Goal: Answer question/provide support: Share knowledge or assist other users

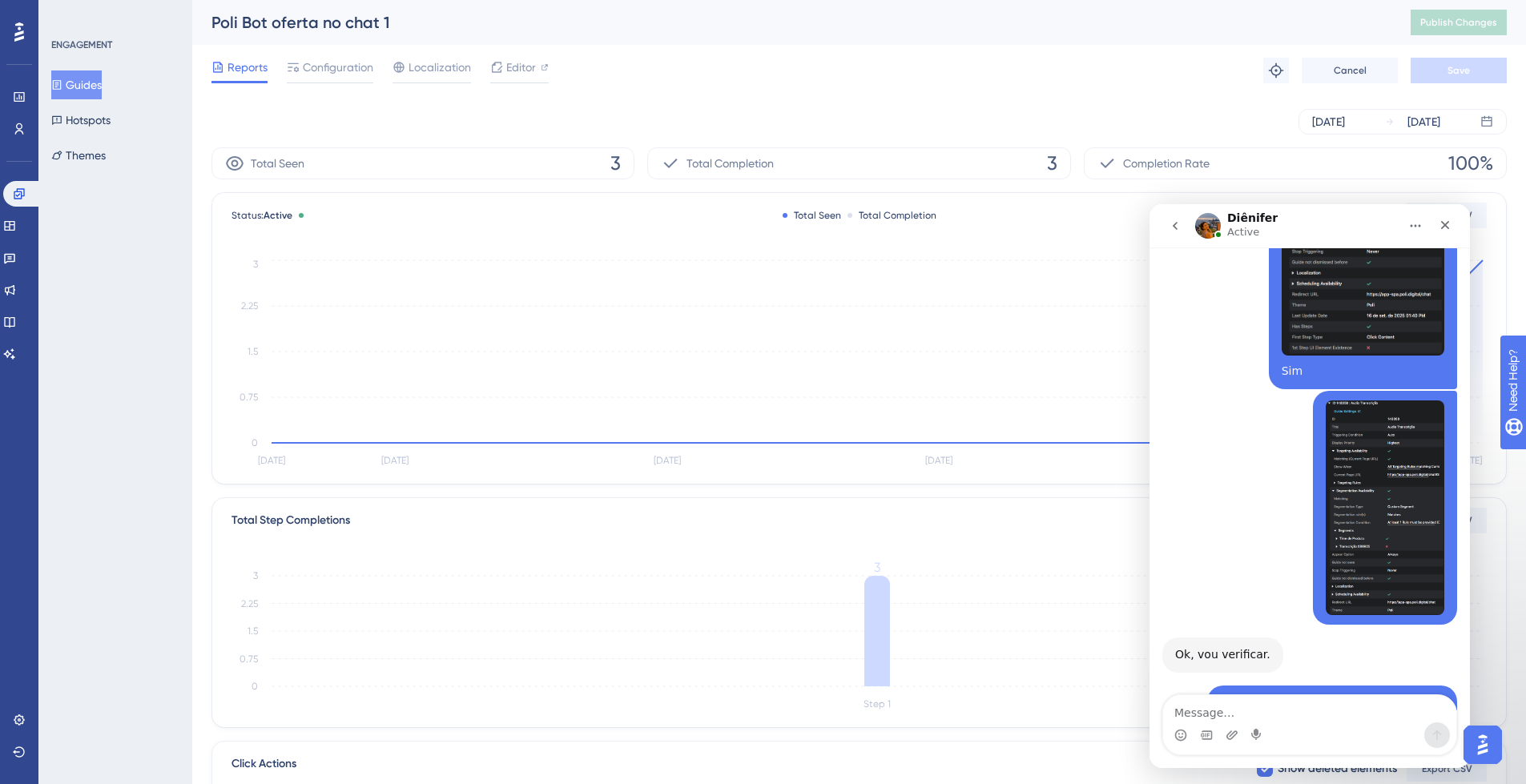
scroll to position [10005, 0]
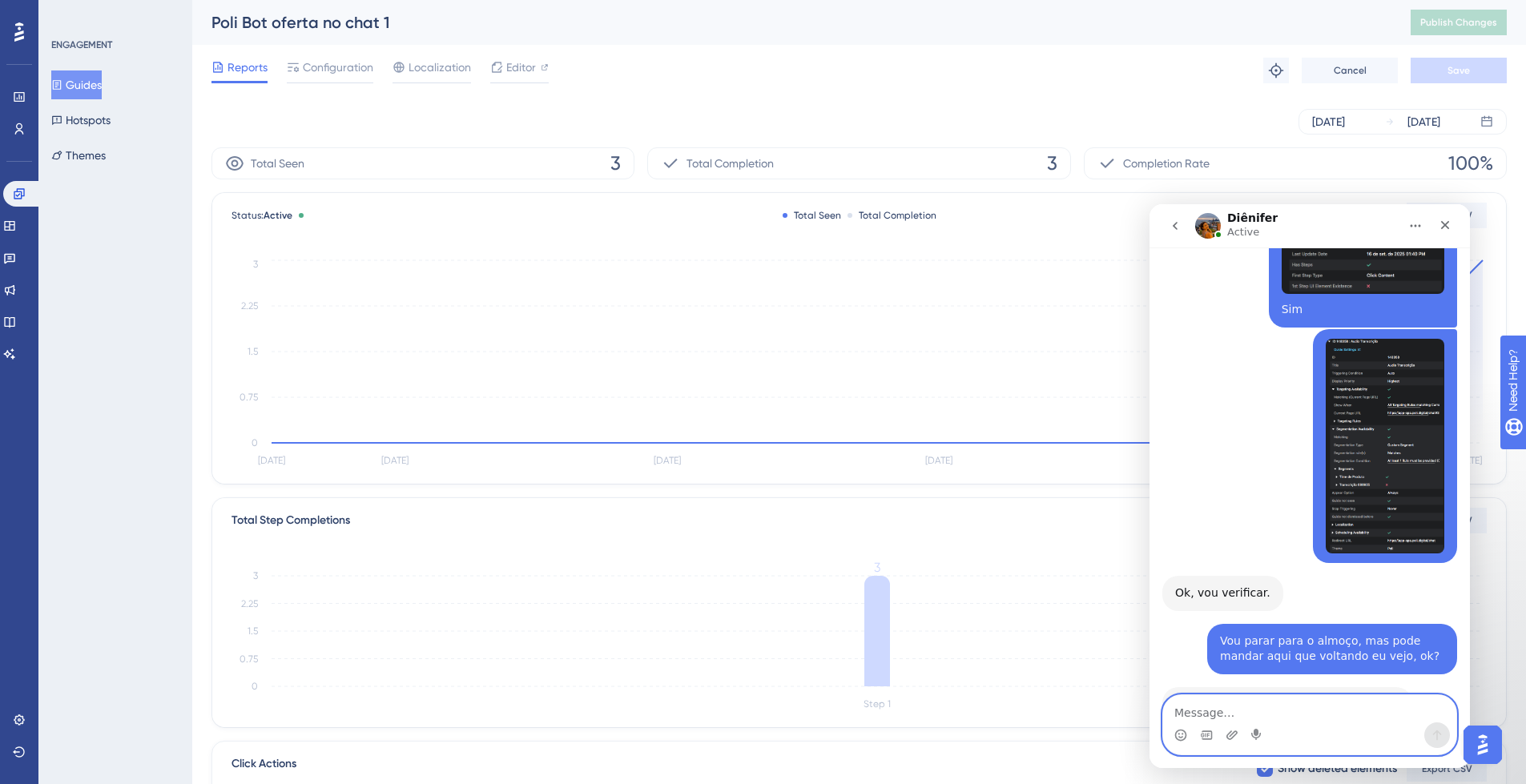
click at [1262, 704] on textarea "Message…" at bounding box center [1310, 708] width 293 height 27
type textarea "Então, por aqui ele não aparece"
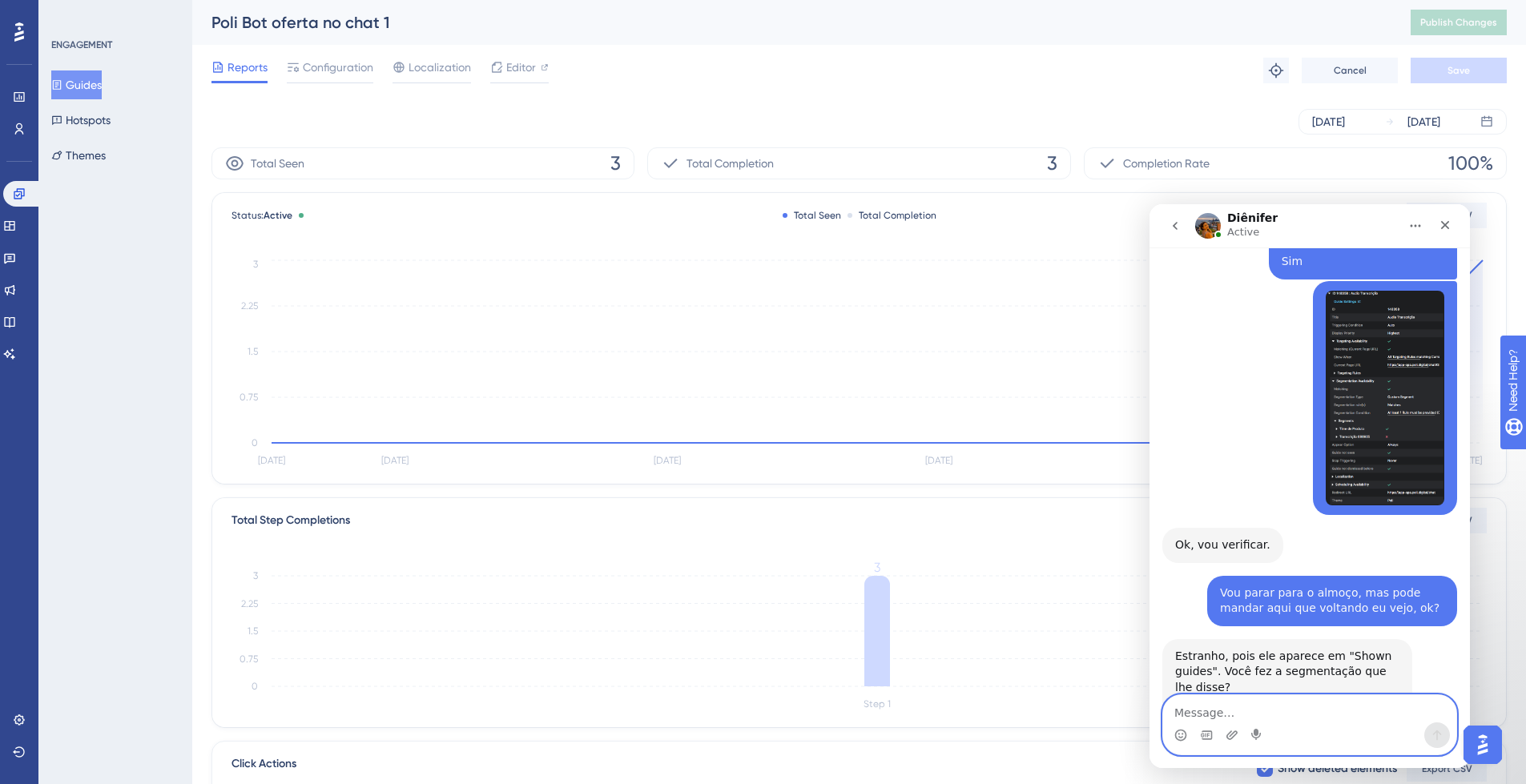
scroll to position [10255, 0]
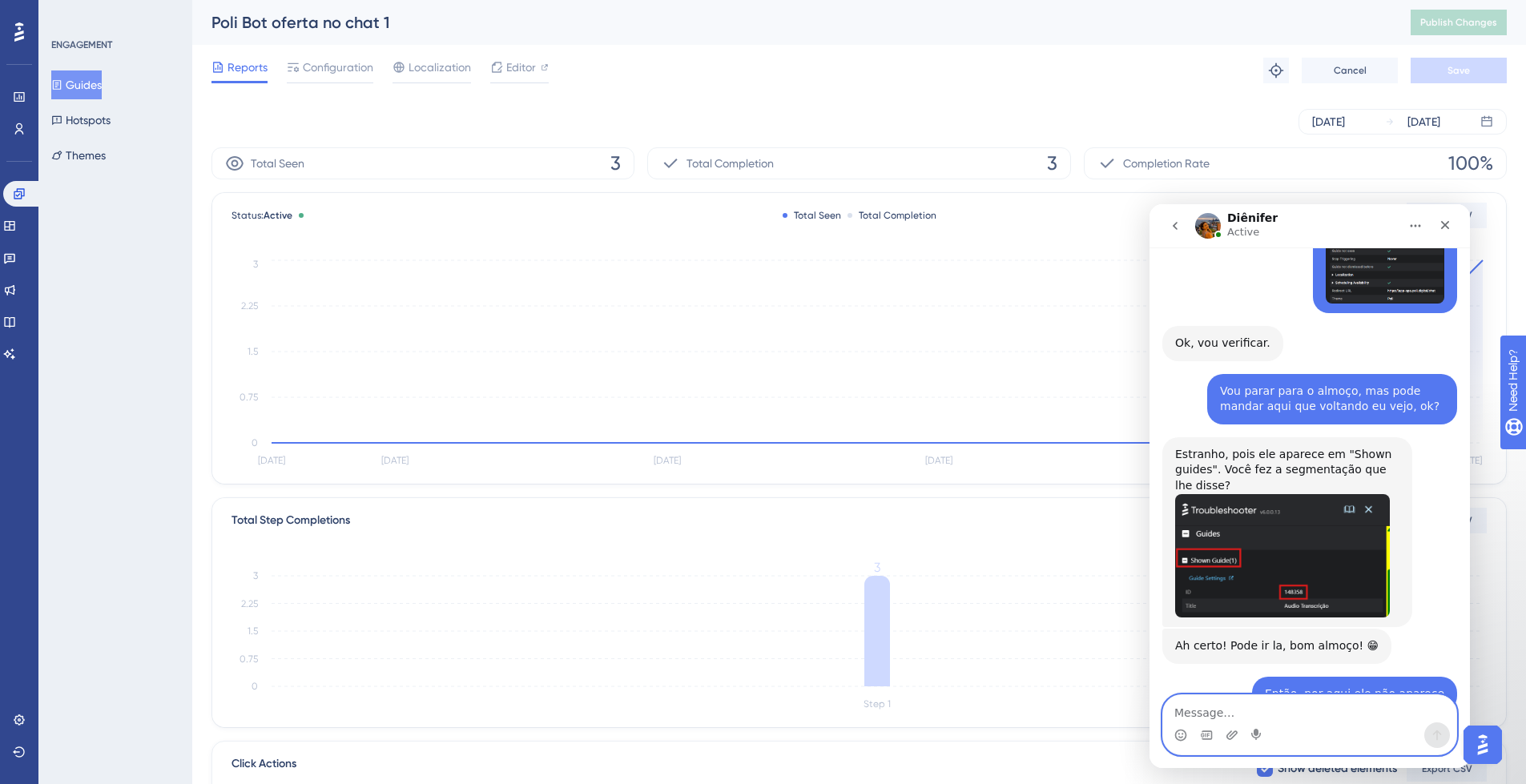
click at [1284, 706] on textarea "Message…" at bounding box center [1310, 708] width 293 height 27
type textarea "Ok, fiz isso"
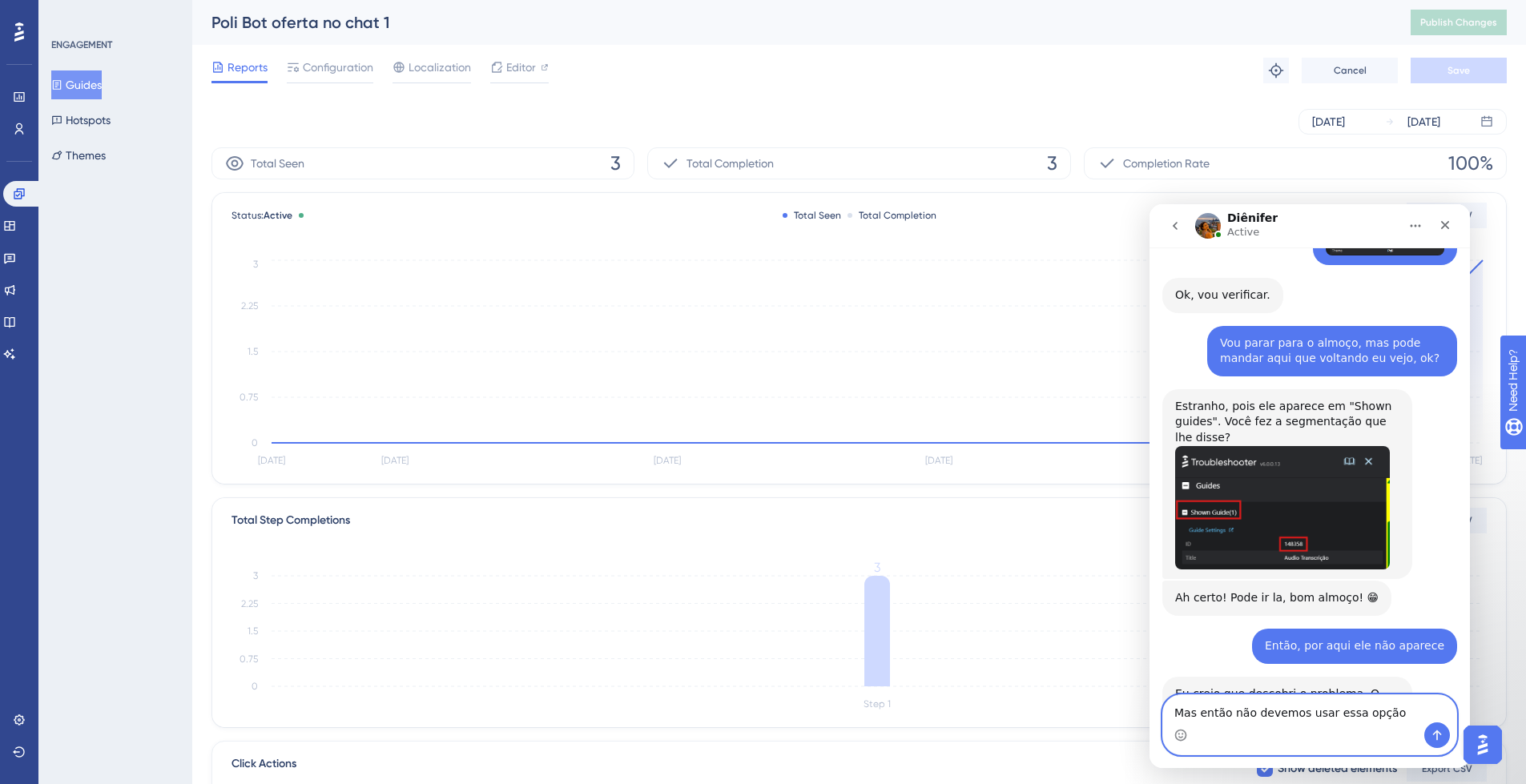
type textarea "Mas então não devemos usar essa opção?"
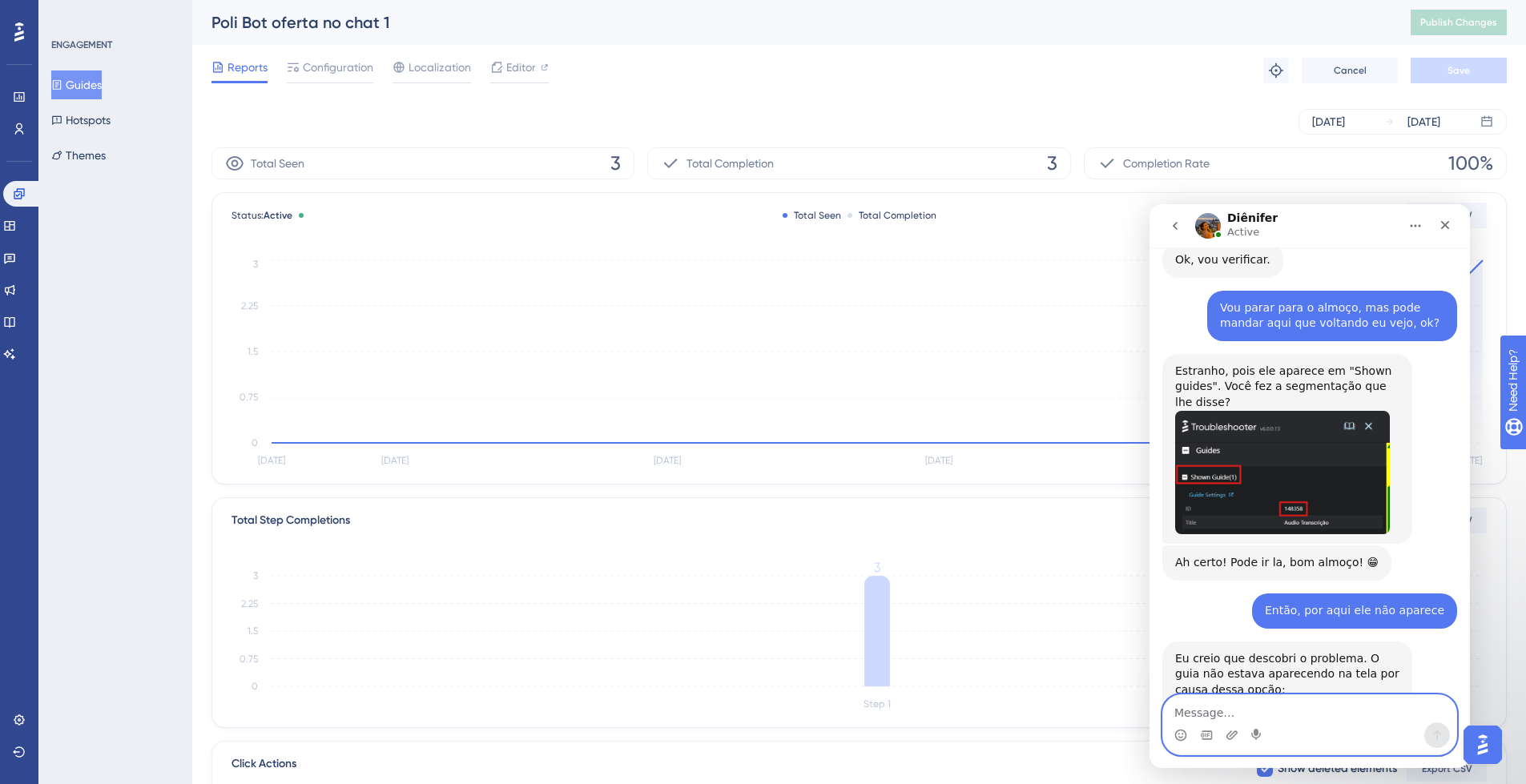
scroll to position [10340, 0]
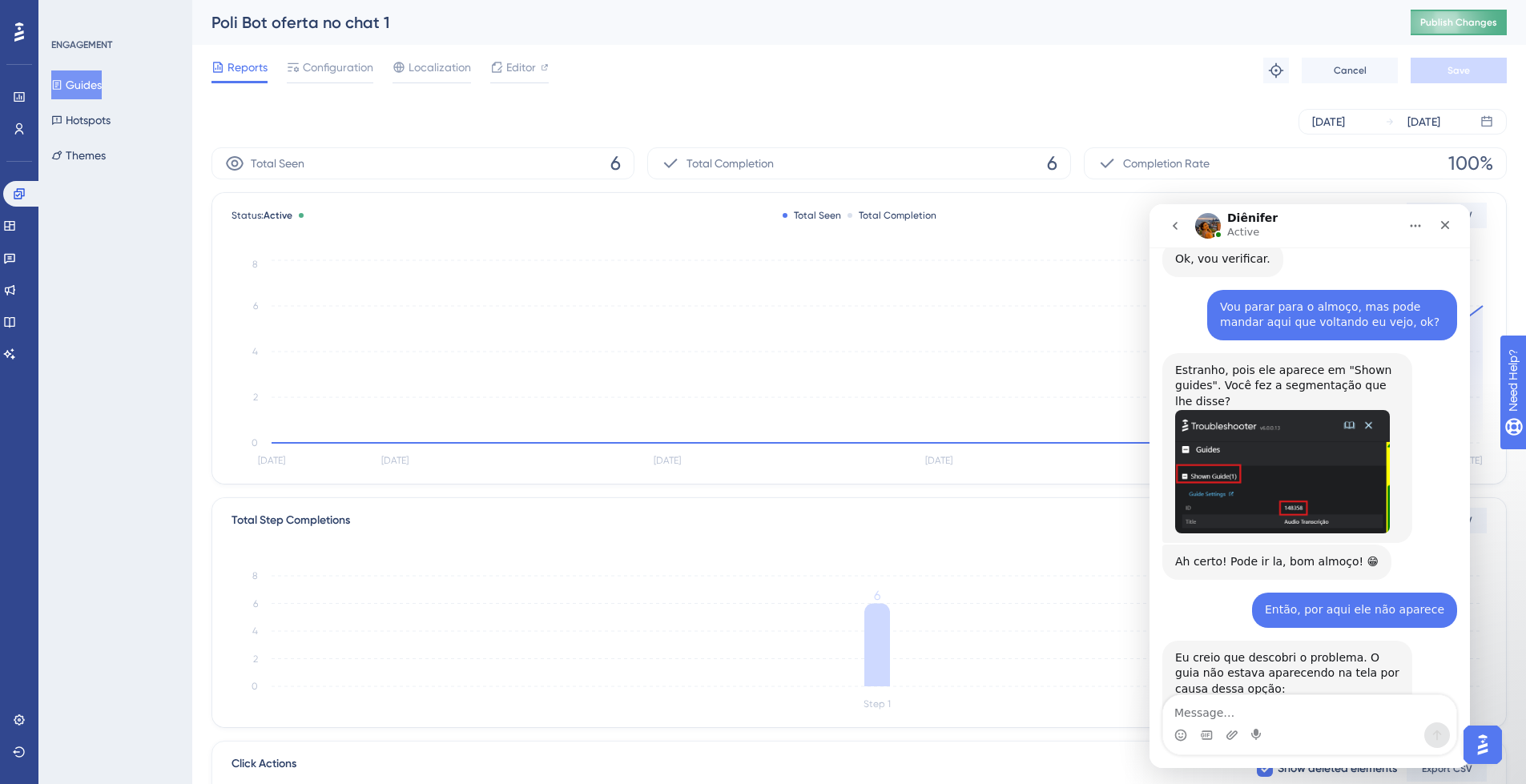
click at [1454, 28] on button "Publish Changes" at bounding box center [1459, 23] width 97 height 25
click at [97, 84] on button "Guides" at bounding box center [76, 85] width 50 height 29
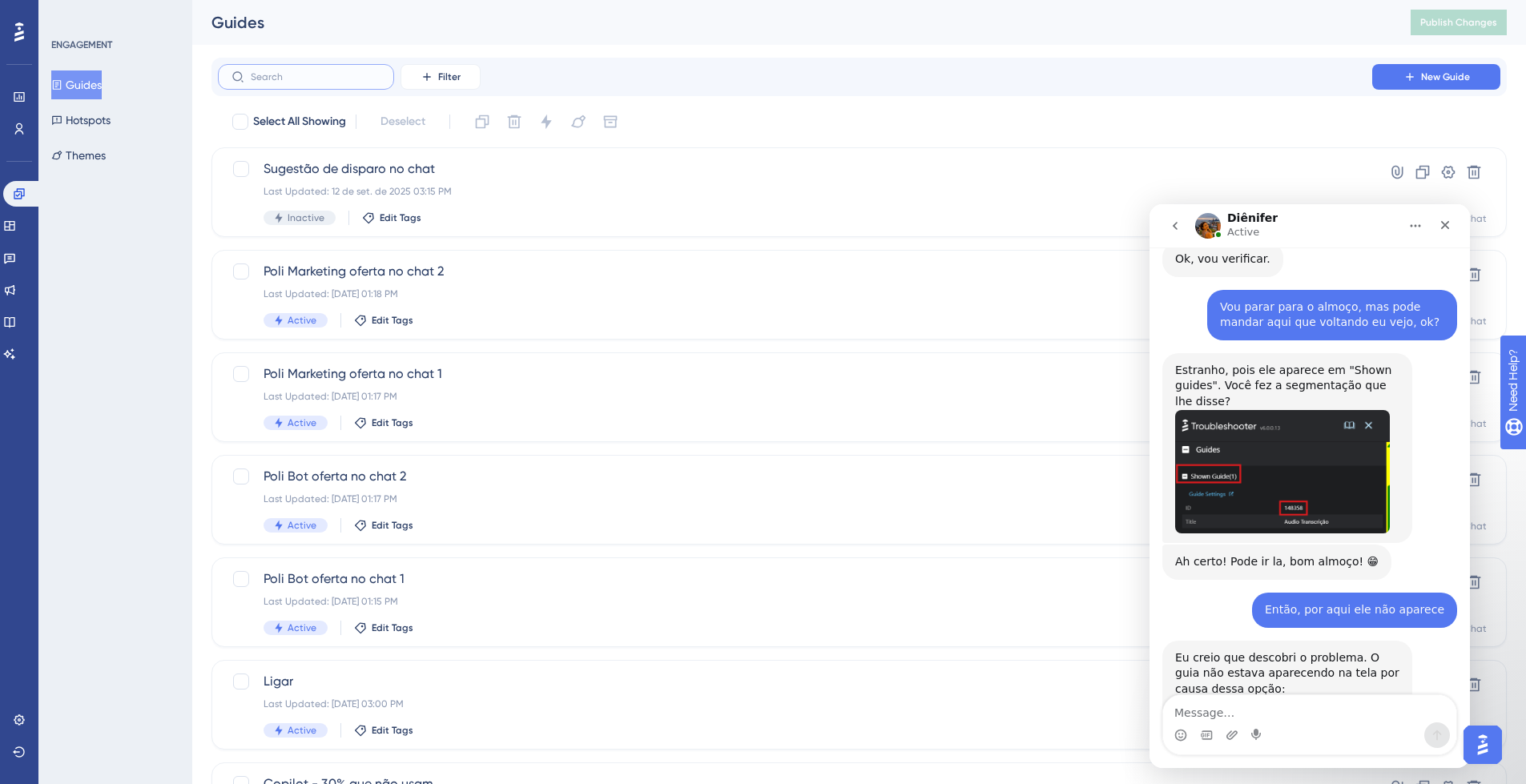
click at [342, 76] on input "text" at bounding box center [315, 76] width 129 height 11
click at [576, 175] on span "Sugestão de disparo no chat" at bounding box center [794, 168] width 1063 height 19
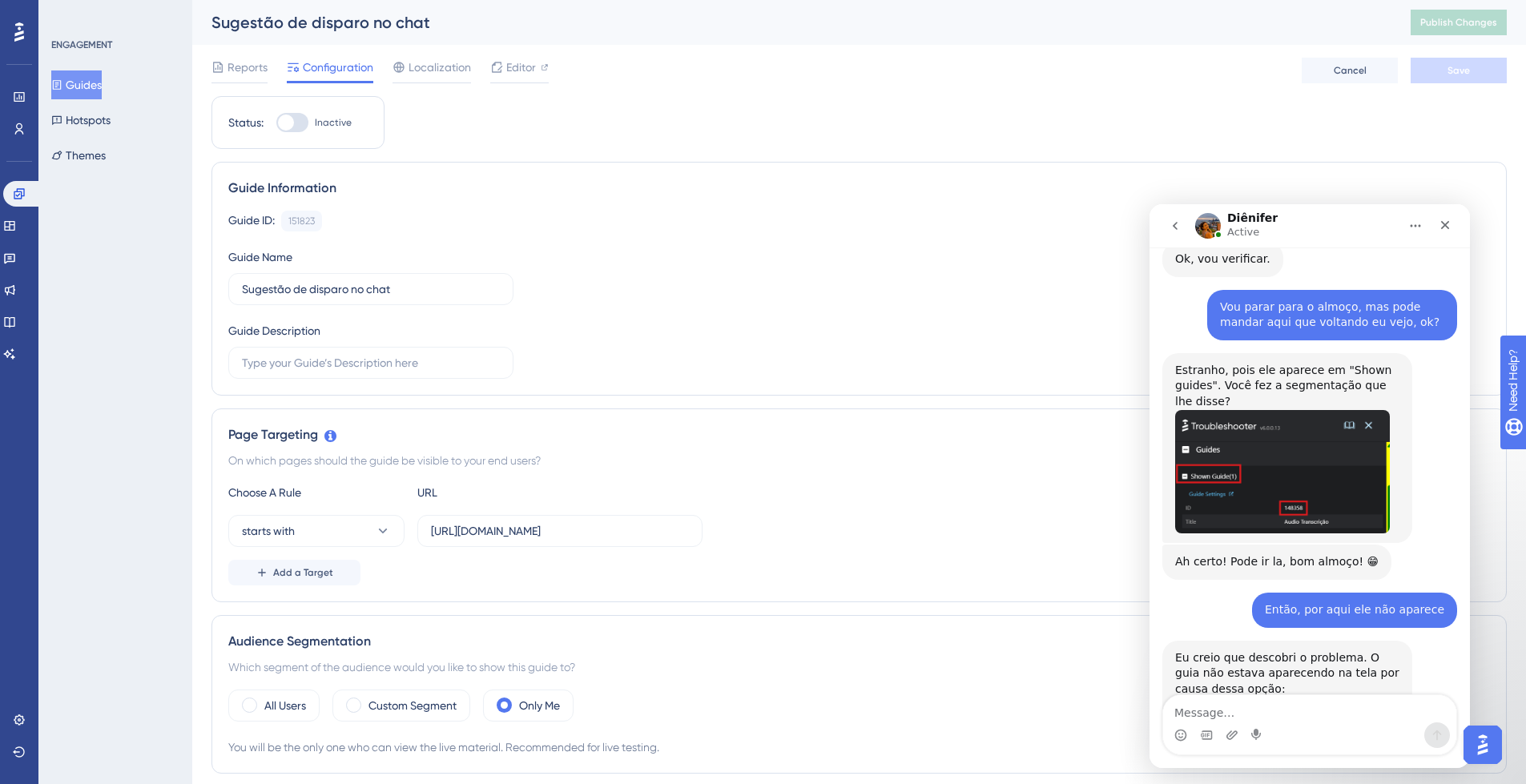
drag, startPoint x: 94, startPoint y: 81, endPoint x: 287, endPoint y: 70, distance: 193.3
click at [94, 81] on button "Guides" at bounding box center [76, 85] width 50 height 29
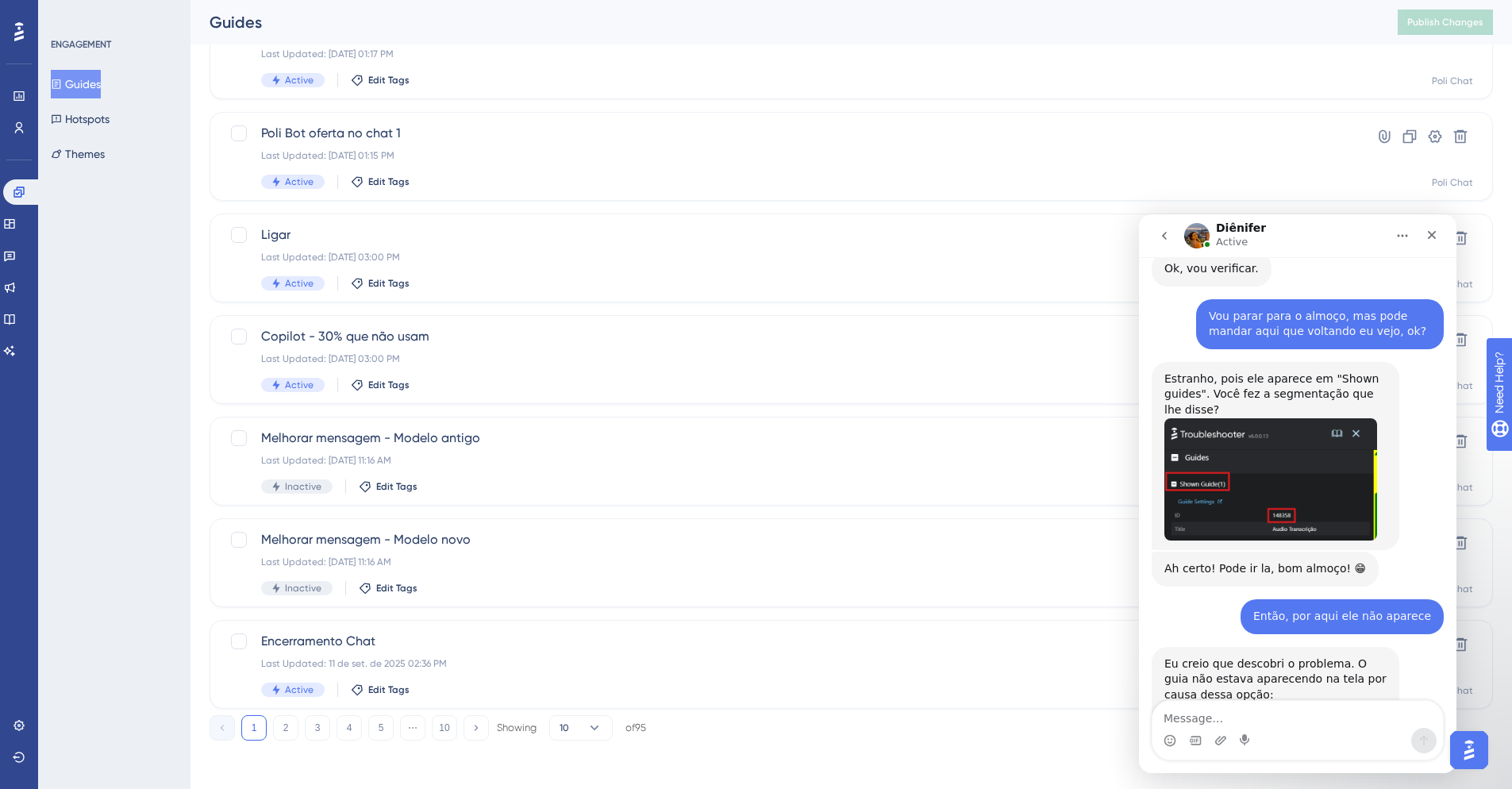
scroll to position [443, 0]
drag, startPoint x: 594, startPoint y: 725, endPoint x: 615, endPoint y: 722, distance: 21.2
click at [594, 725] on icon at bounding box center [595, 726] width 16 height 16
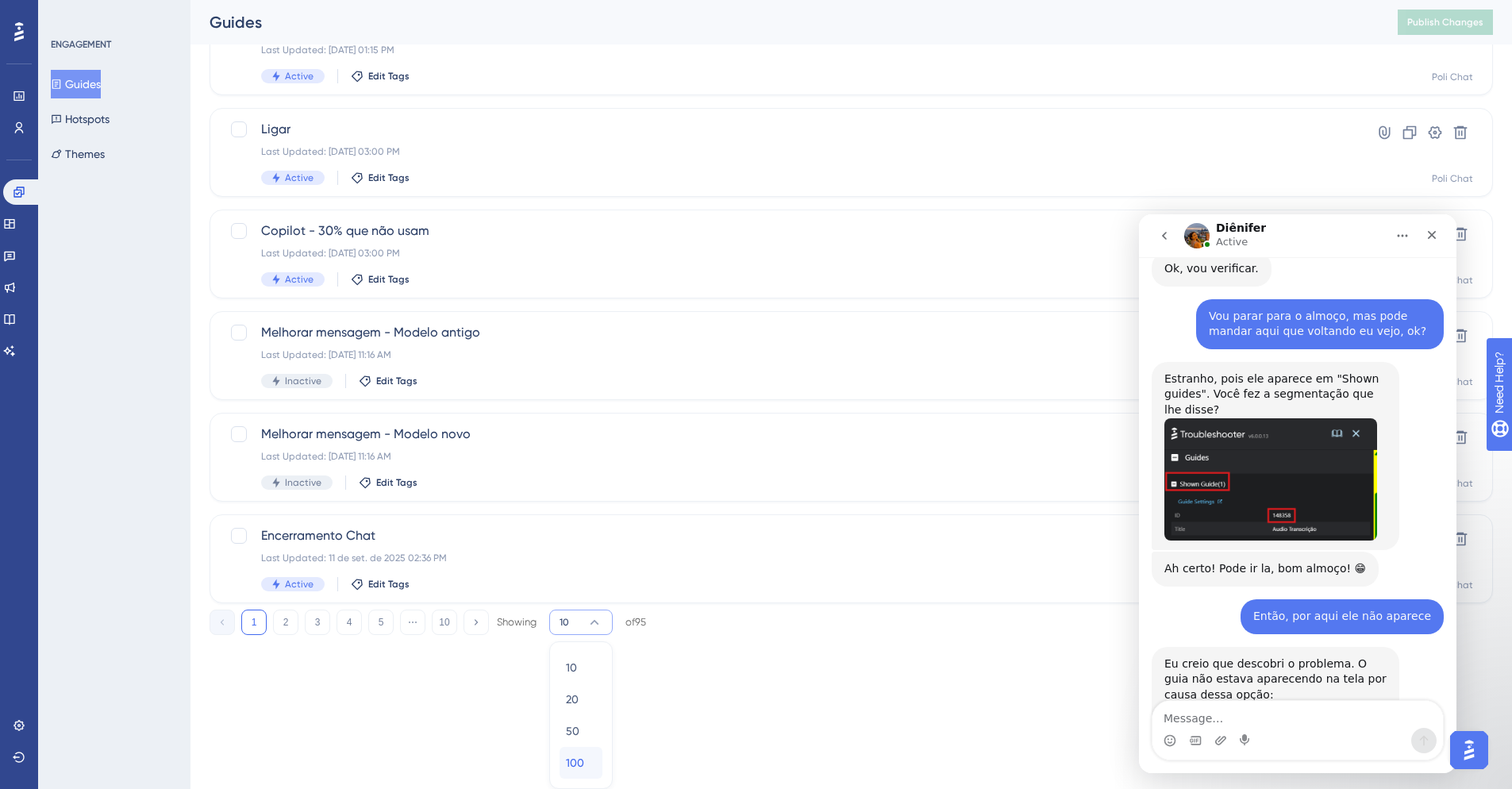
drag, startPoint x: 596, startPoint y: 767, endPoint x: 1517, endPoint y: 334, distance: 1017.7
click at [596, 741] on div "100 100" at bounding box center [580, 762] width 30 height 32
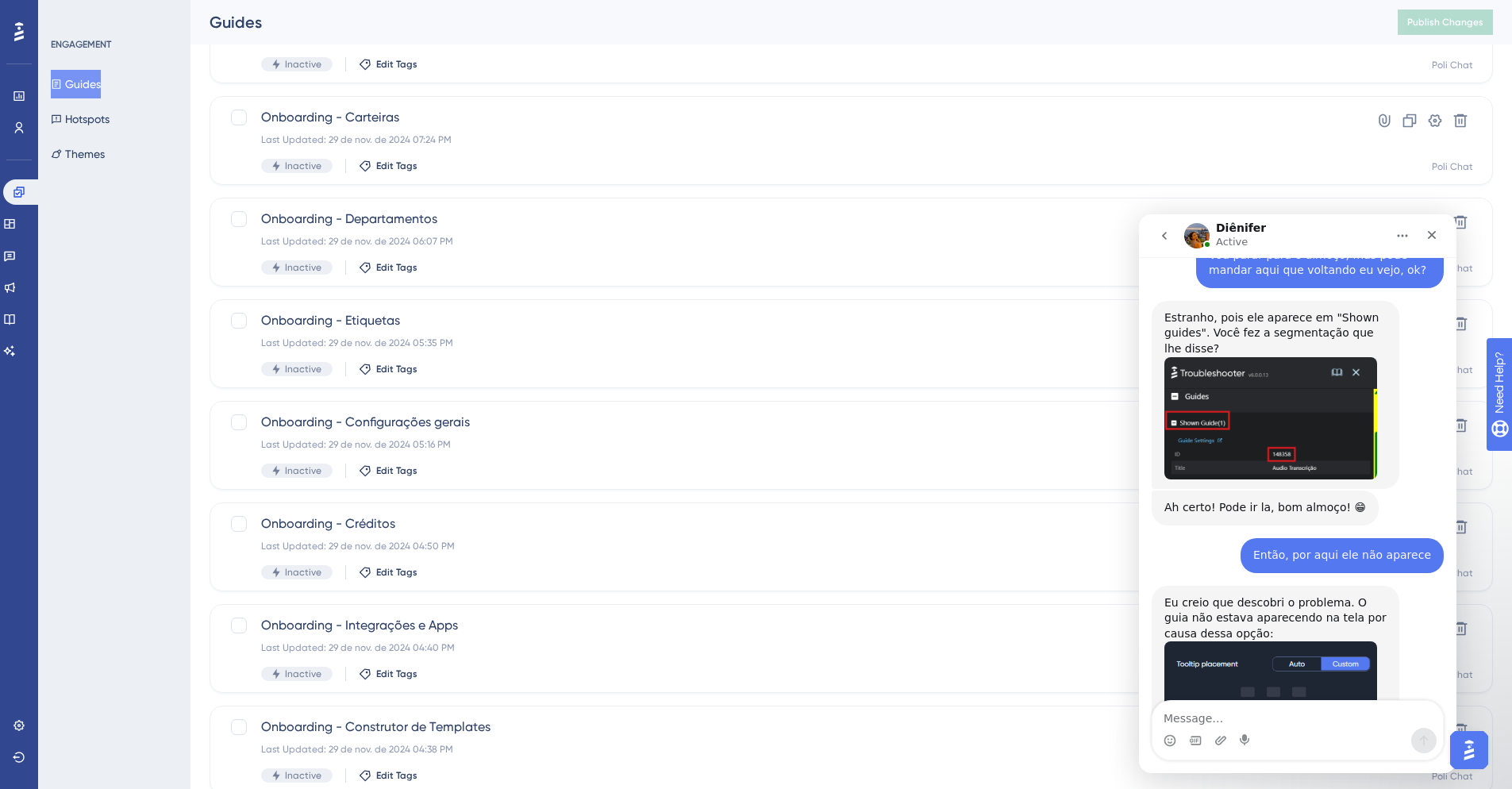
scroll to position [1718, 0]
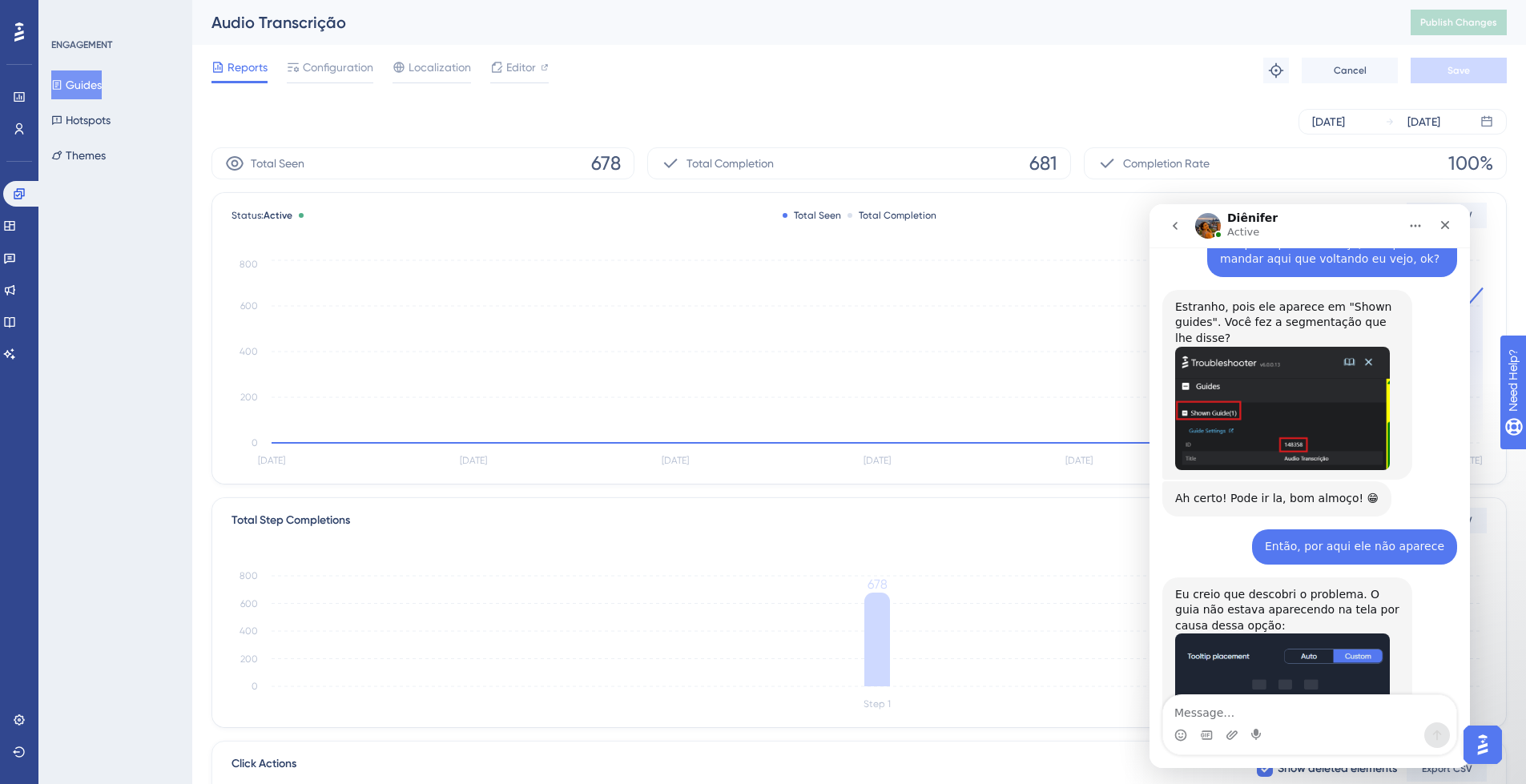
scroll to position [10448, 0]
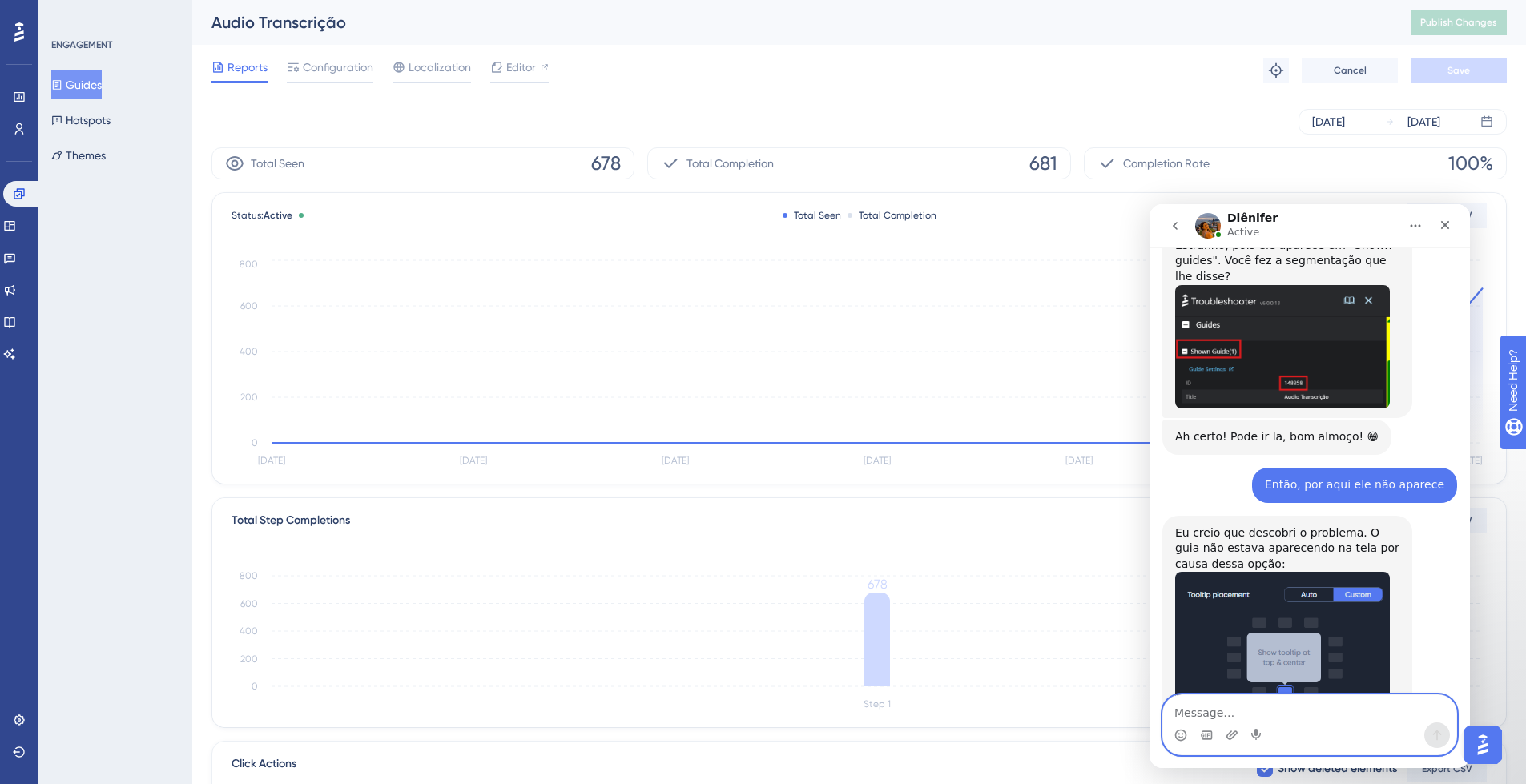
drag, startPoint x: 1218, startPoint y: 700, endPoint x: 1233, endPoint y: 701, distance: 15.0
click at [1218, 700] on textarea "Message…" at bounding box center [1310, 708] width 293 height 27
type textarea "Entendi então"
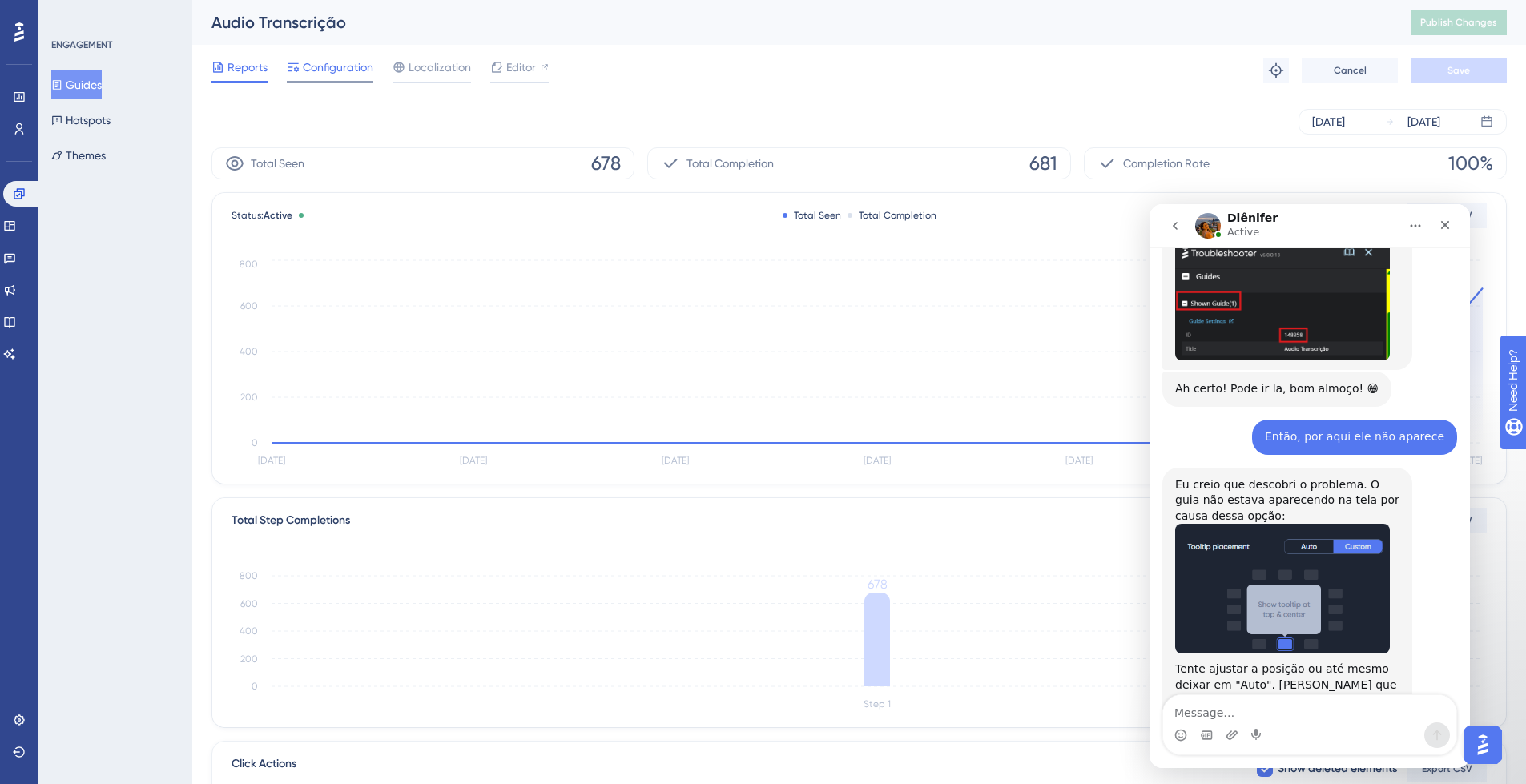
click at [333, 66] on span "Configuration" at bounding box center [337, 66] width 70 height 19
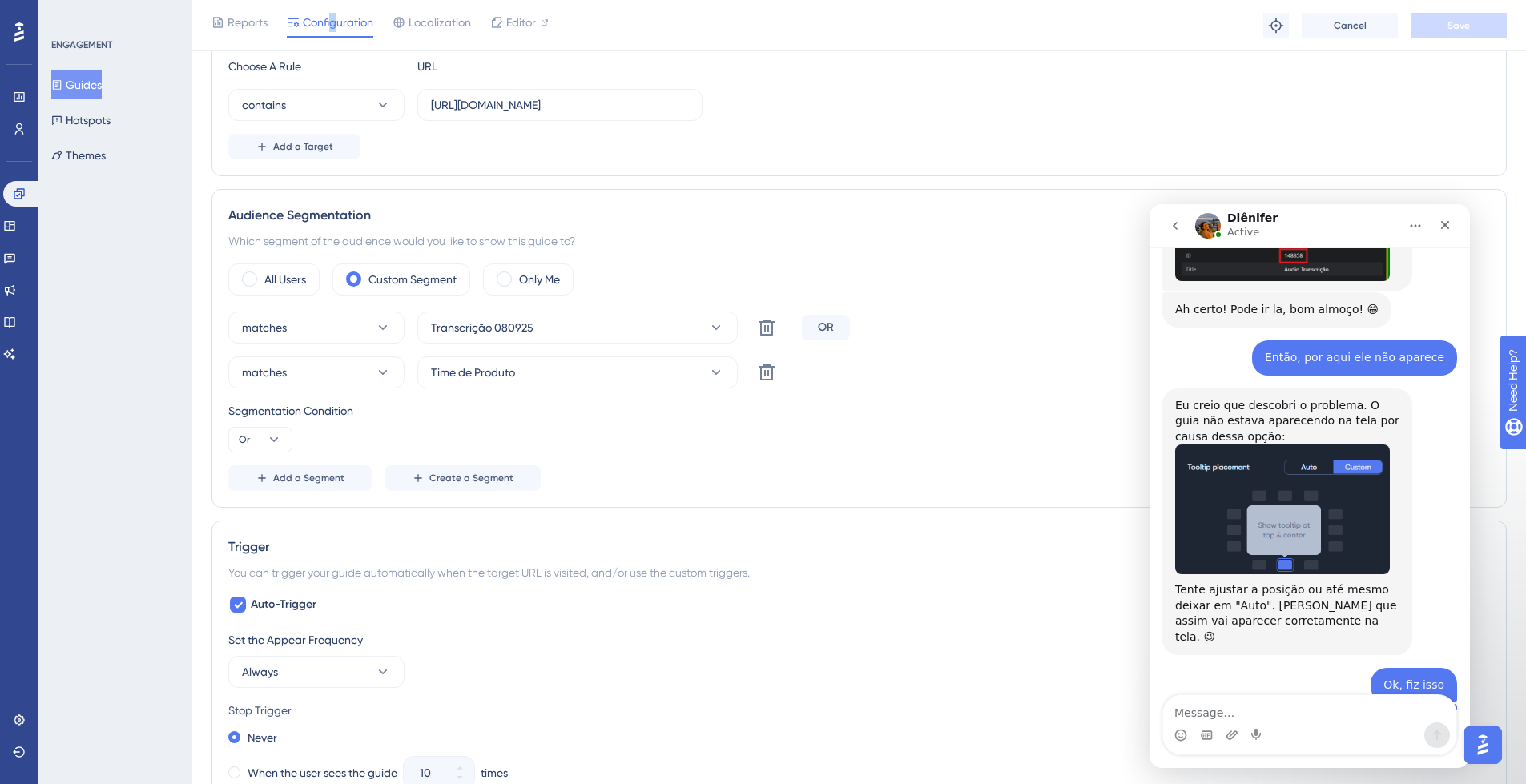
scroll to position [468, 0]
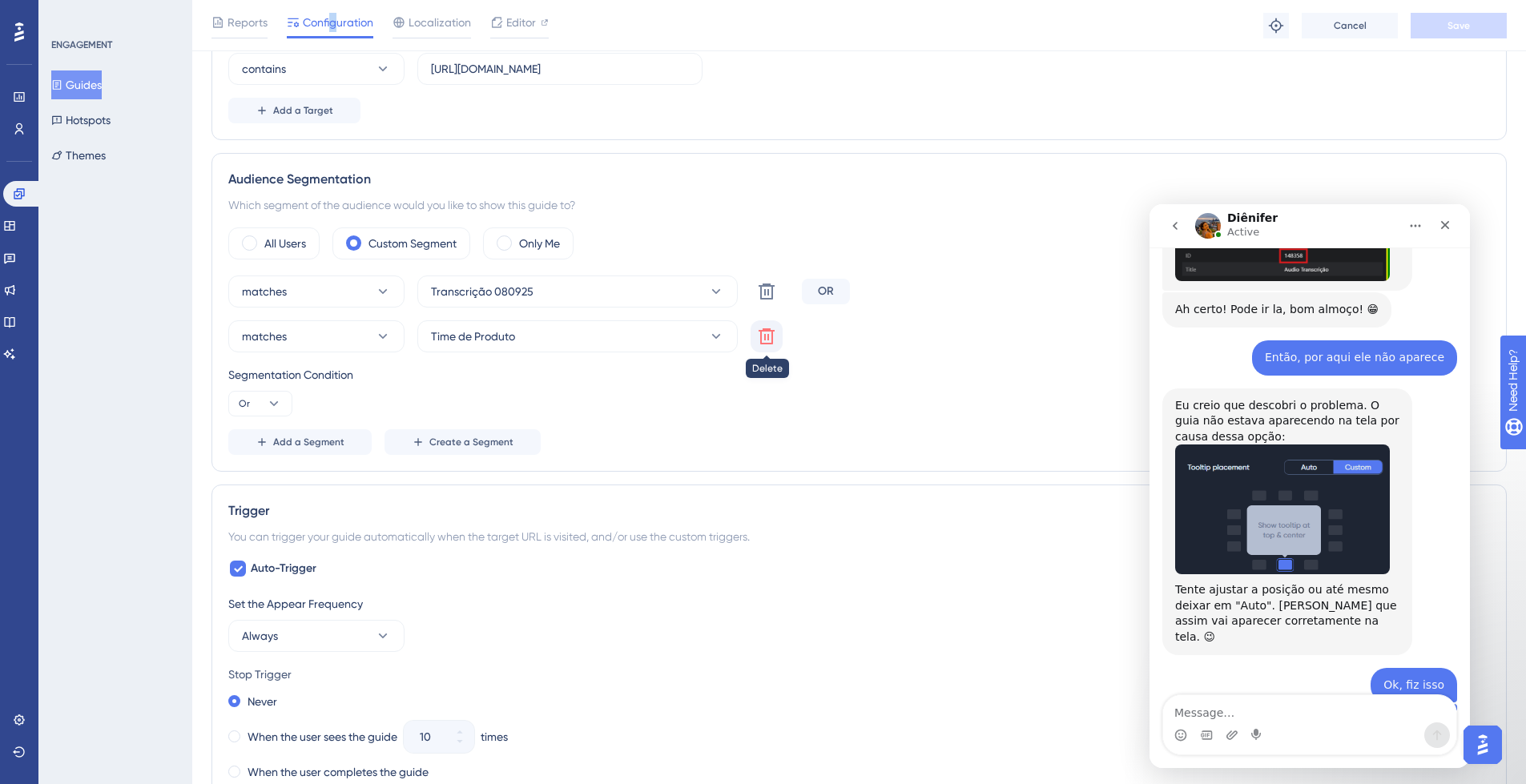
click at [766, 337] on icon at bounding box center [766, 336] width 19 height 19
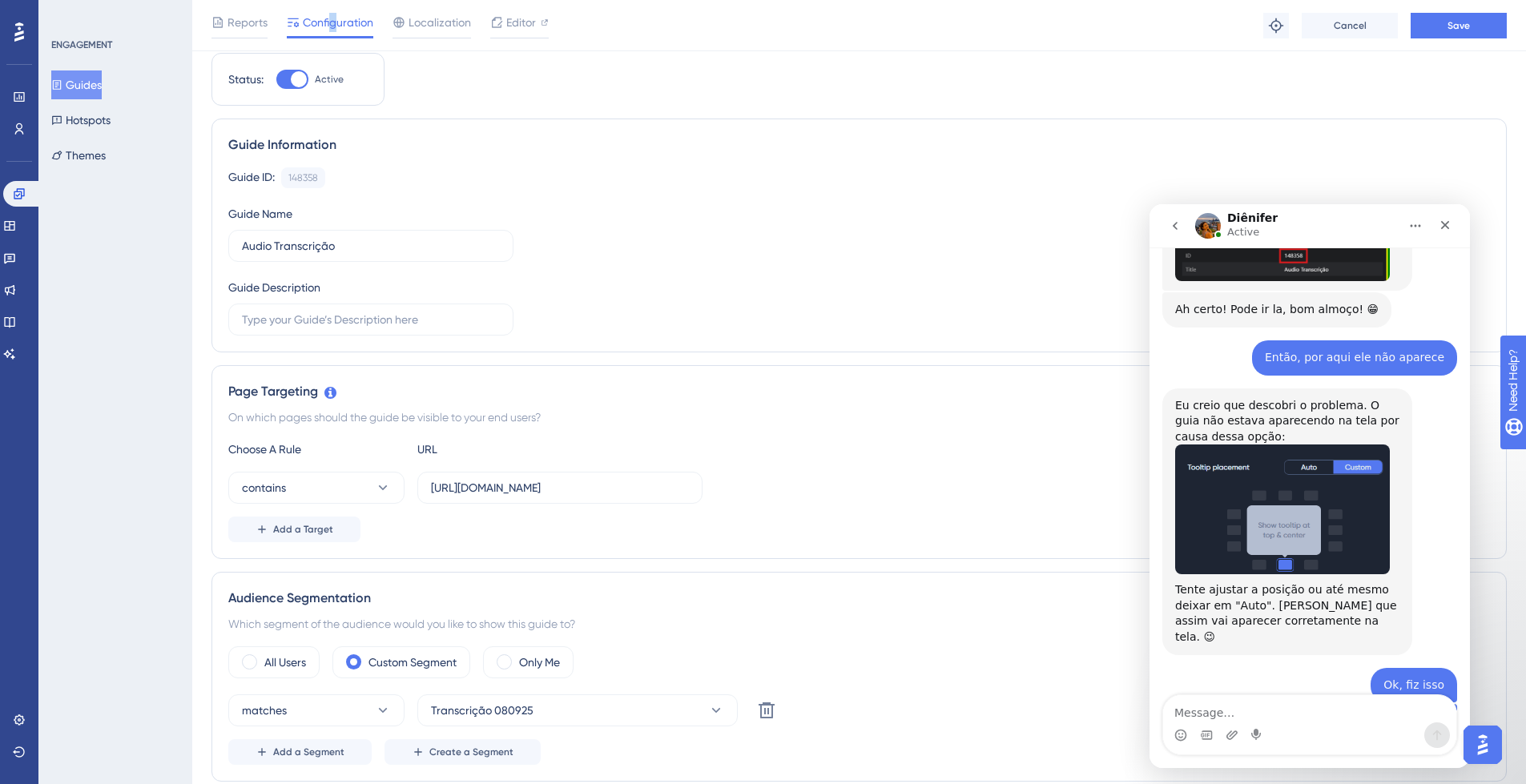
scroll to position [0, 0]
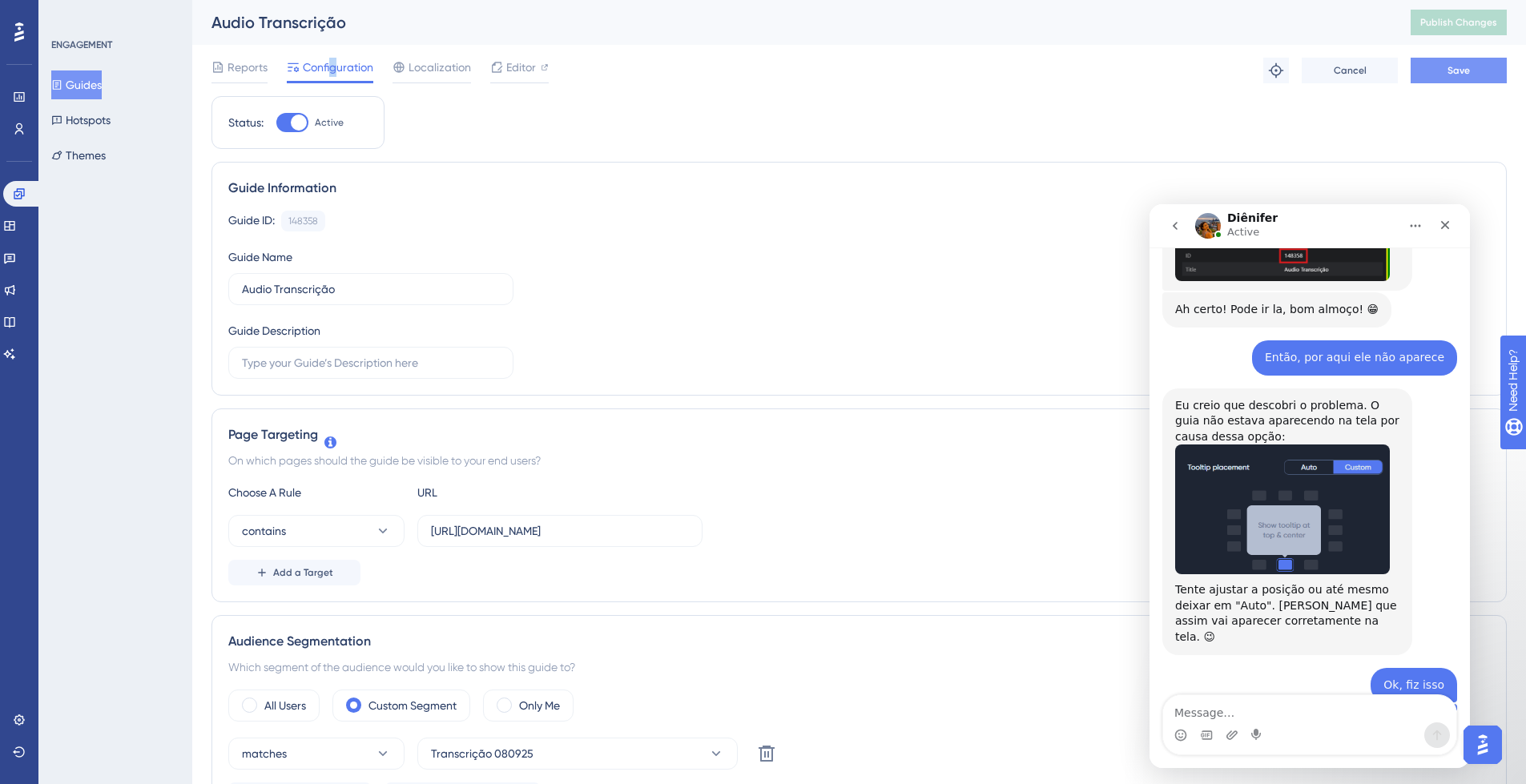
click at [1445, 72] on button "Save" at bounding box center [1459, 70] width 97 height 25
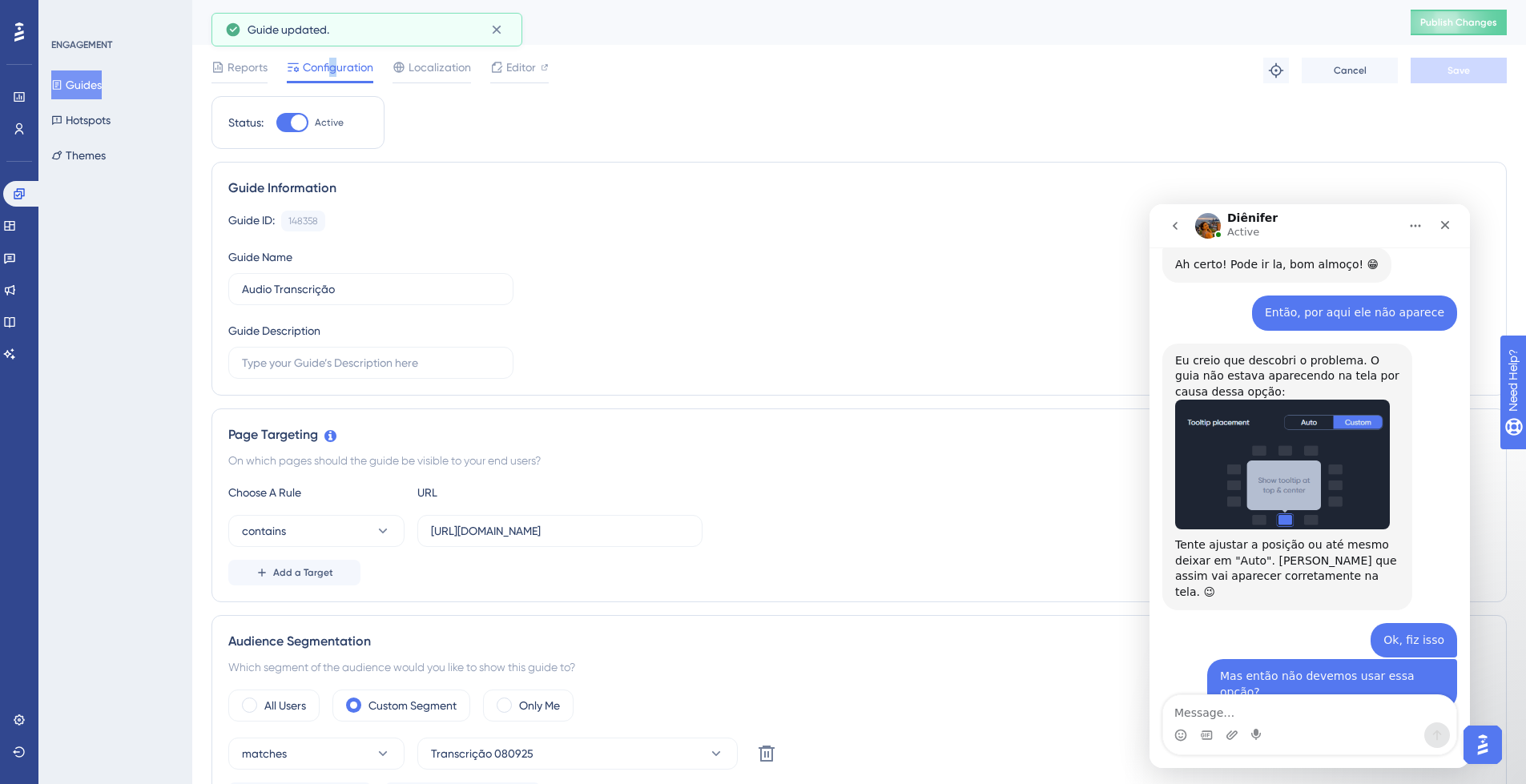
scroll to position [10621, 0]
click at [1471, 19] on span "Publish Changes" at bounding box center [1459, 23] width 77 height 13
click at [1276, 709] on textarea "Message…" at bounding box center [1310, 708] width 293 height 27
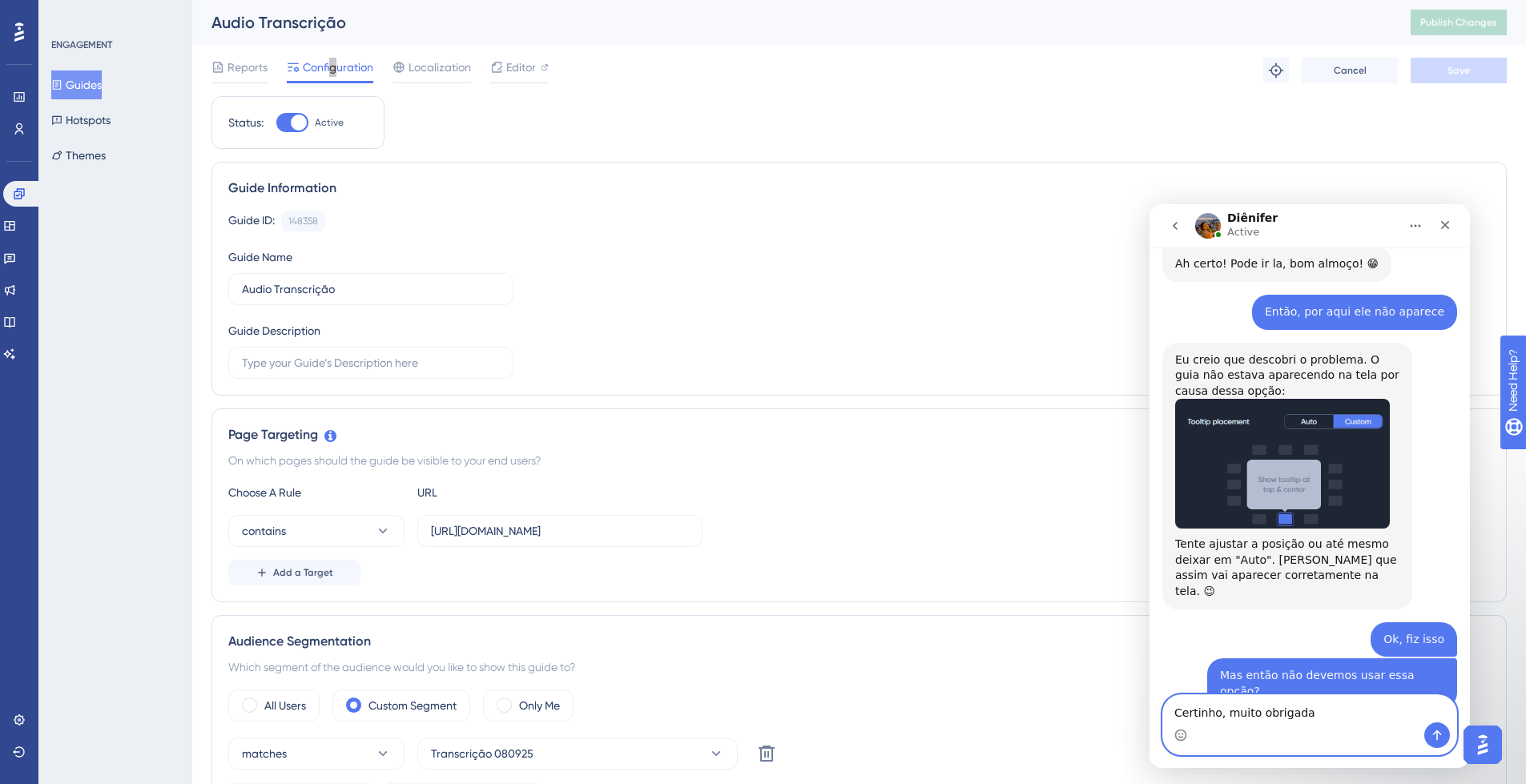
type textarea "Certinho, muito obrigada!"
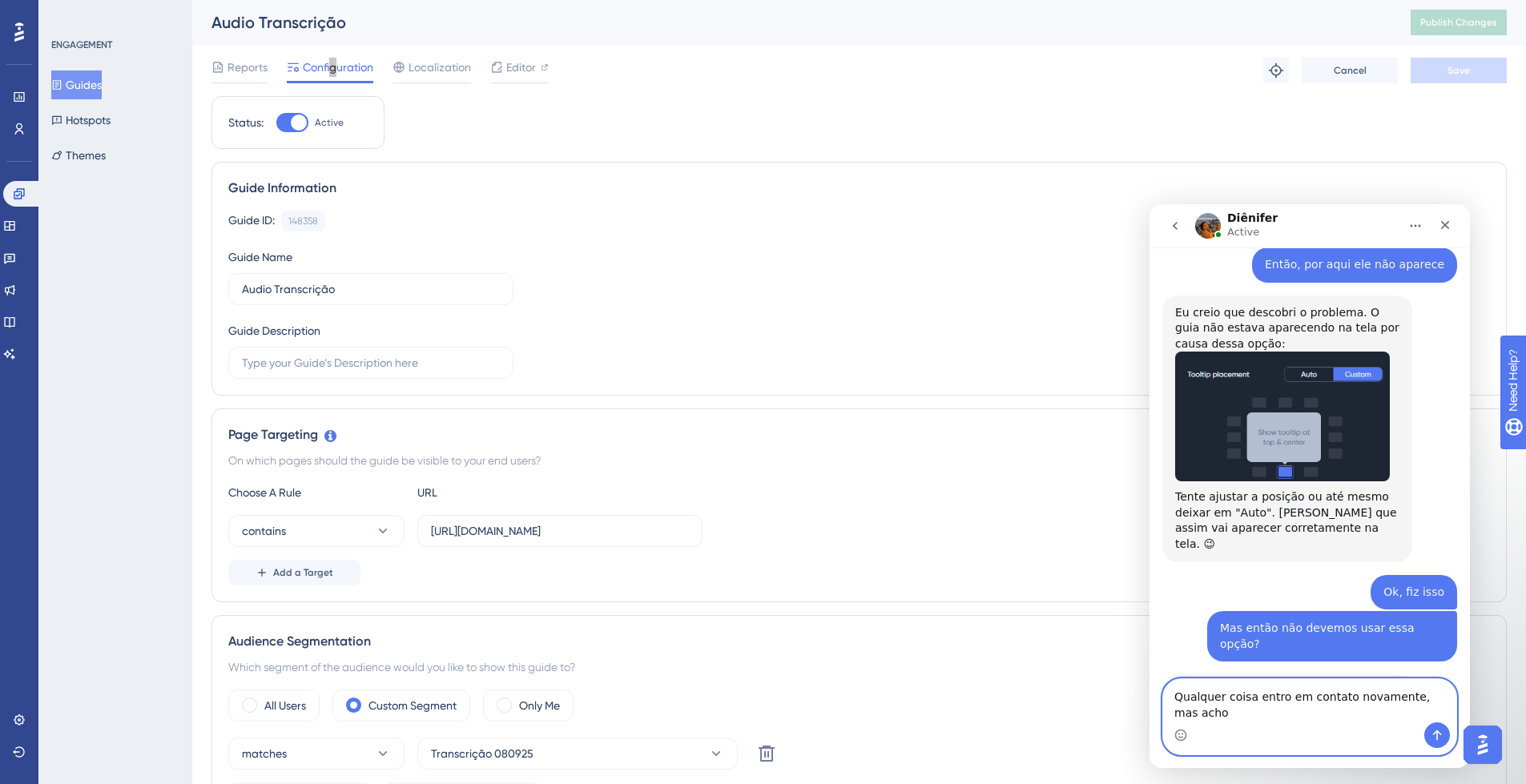
scroll to position [10685, 0]
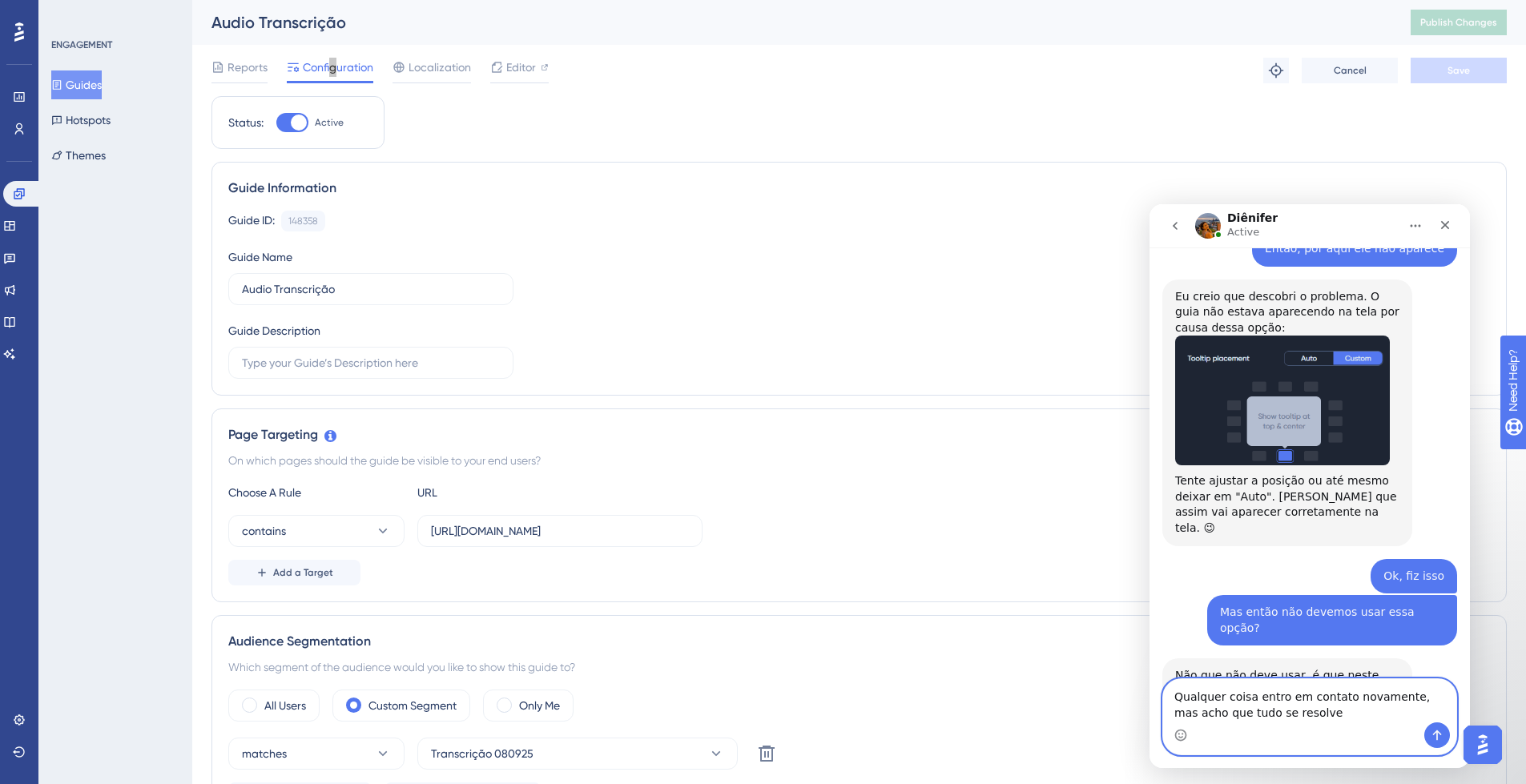
type textarea "Qualquer coisa entro em contato novamente, mas acho que tudo se resolveu"
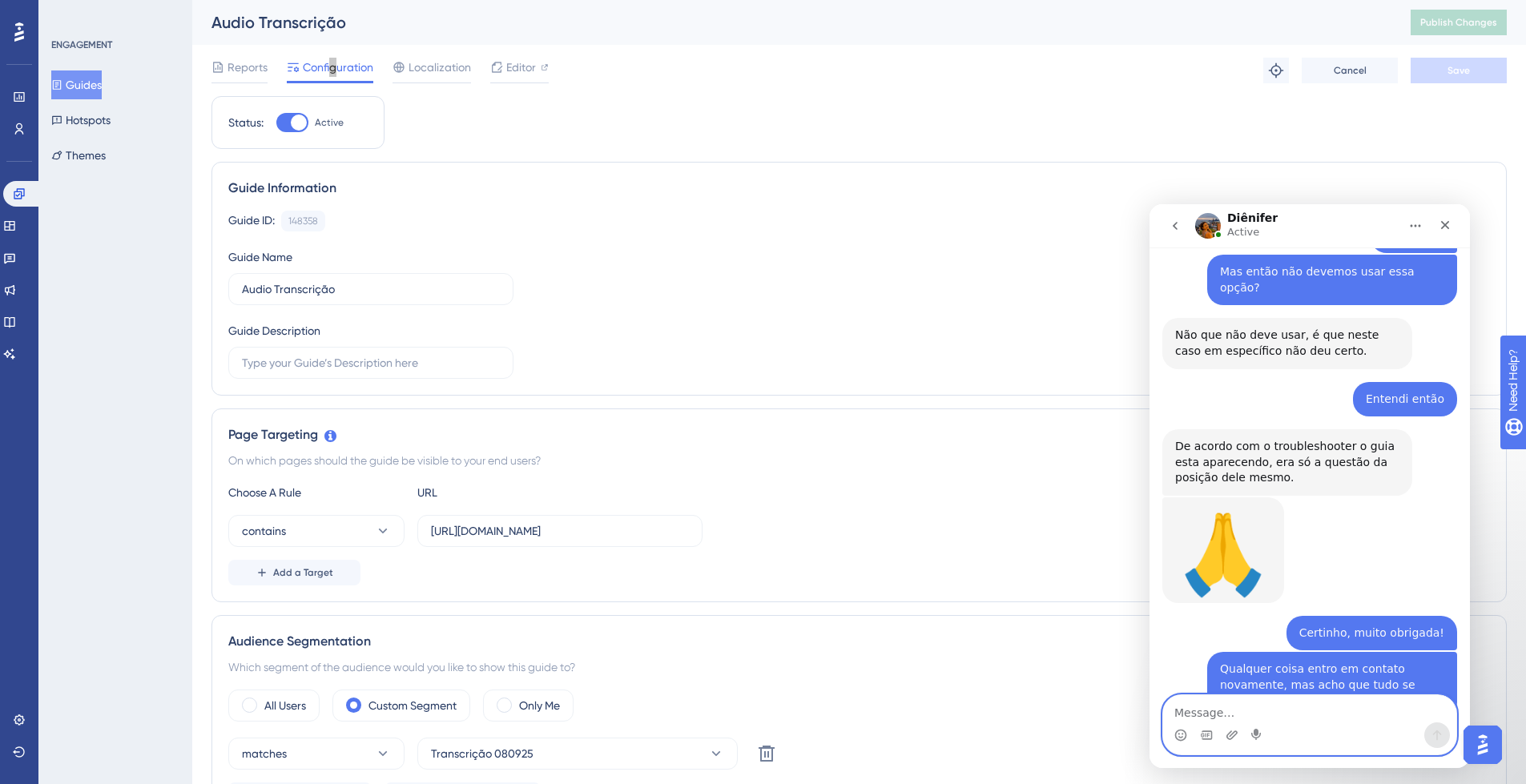
scroll to position [11081, 0]
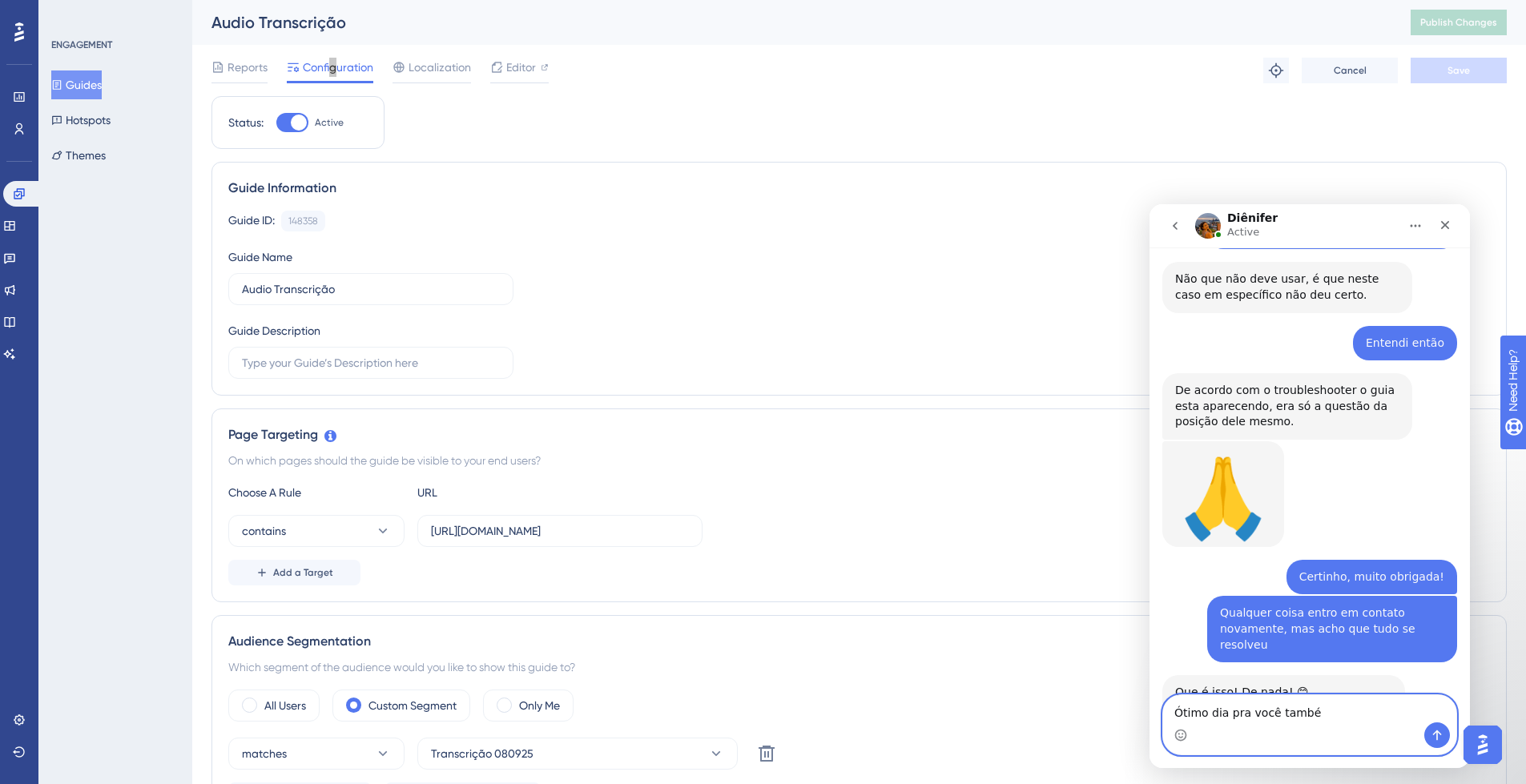
type textarea "Ótimo dia pra você também"
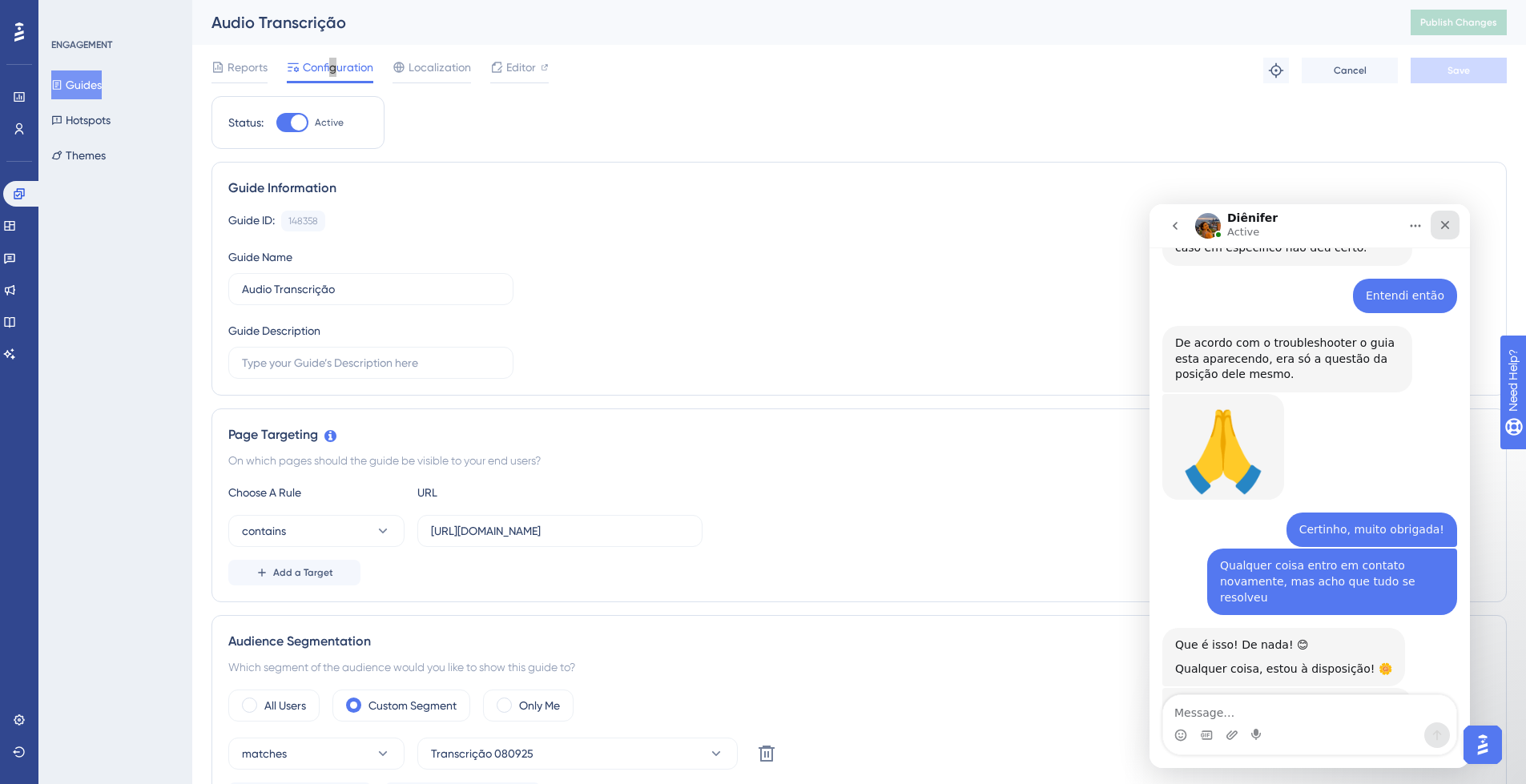
click at [1446, 229] on icon "Close" at bounding box center [1445, 225] width 13 height 13
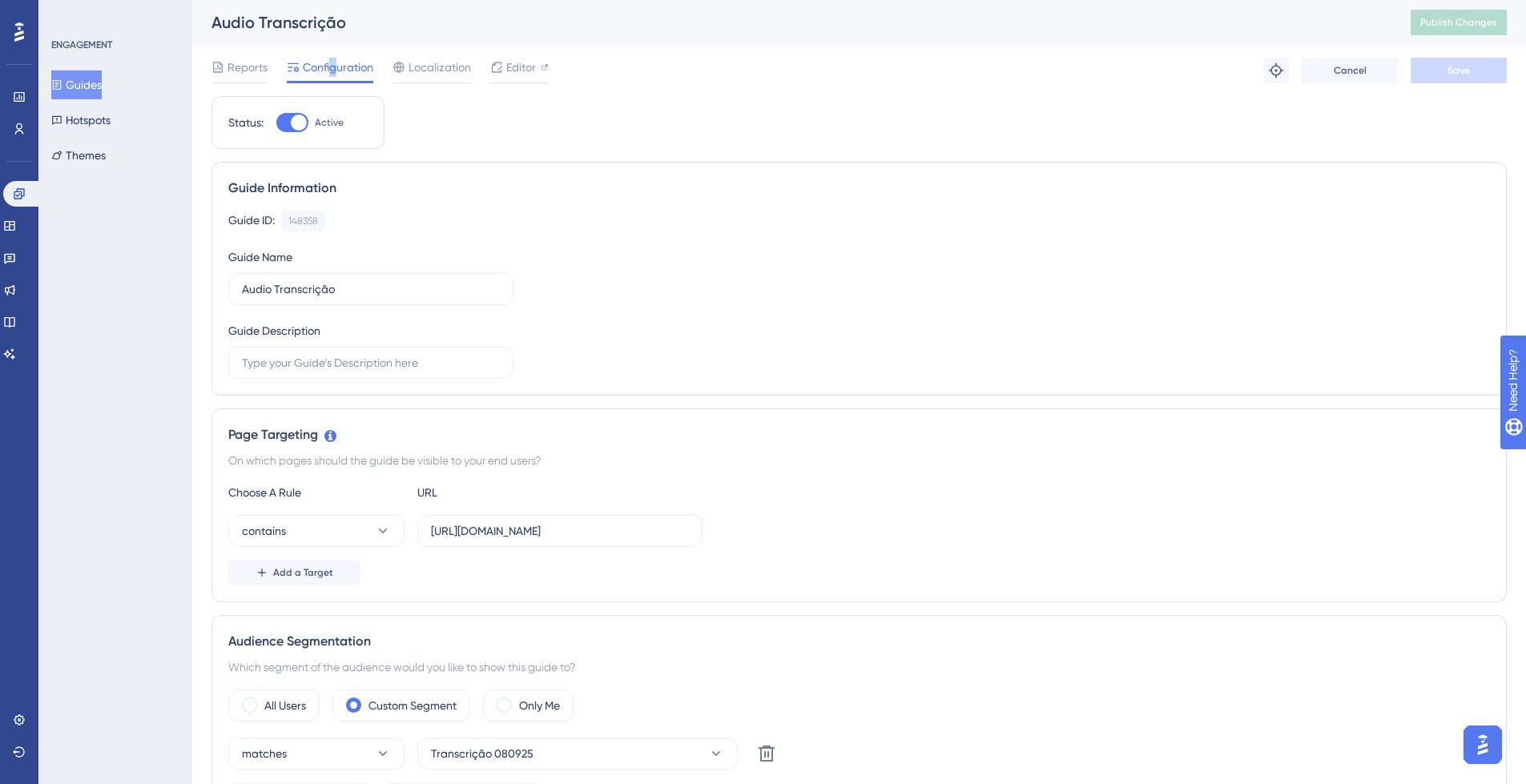
click at [99, 83] on button "Guides" at bounding box center [76, 85] width 50 height 29
